Goal: Task Accomplishment & Management: Complete application form

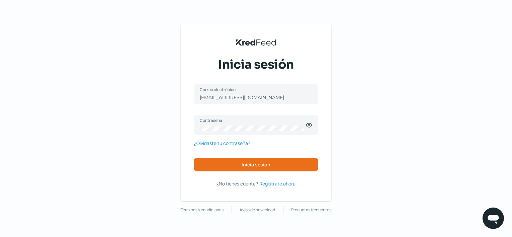
click at [113, 173] on div "KredFeed's Black Logo Inicia sesión jorozco@finarq.mx Correo electrónico Contra…" at bounding box center [256, 118] width 512 height 237
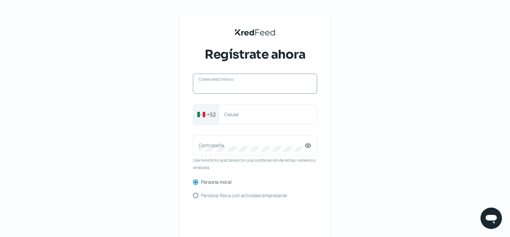
click at [234, 87] on input "Correo electrónico" at bounding box center [254, 87] width 113 height 6
paste input "[EMAIL_ADDRESS][DOMAIN_NAME]"
type input "[EMAIL_ADDRESS][DOMAIN_NAME]"
click at [238, 107] on div "Celular" at bounding box center [267, 115] width 99 height 20
paste input "6621942953"
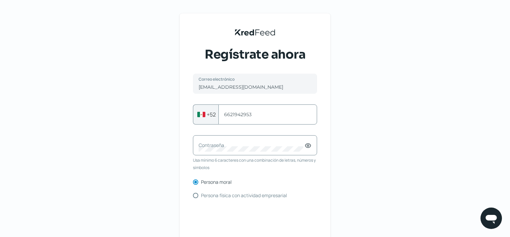
type input "6621942953"
click at [228, 146] on label "Contraseña" at bounding box center [251, 145] width 106 height 6
click at [311, 144] on icon at bounding box center [307, 145] width 7 height 7
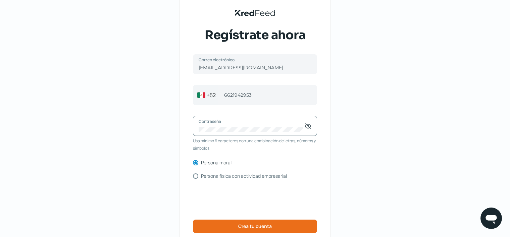
scroll to position [20, 0]
click at [243, 225] on span "Crea tu cuenta" at bounding box center [255, 226] width 34 height 5
click at [241, 229] on button "Crea tu cuenta" at bounding box center [255, 226] width 124 height 13
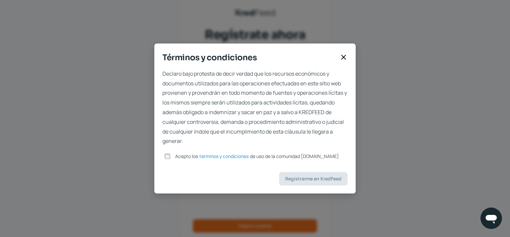
click at [168, 158] on input "Acepto los términos y condiciones de uso de la comunidad [DOMAIN_NAME]" at bounding box center [167, 157] width 6 height 6
checkbox input "true"
click at [311, 177] on span "Registrarme en KredFeed" at bounding box center [313, 179] width 56 height 5
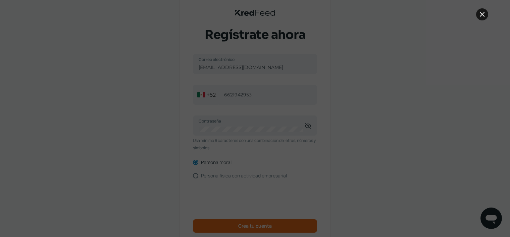
click at [482, 14] on icon at bounding box center [482, 14] width 4 height 4
